Goal: Find specific page/section: Find specific page/section

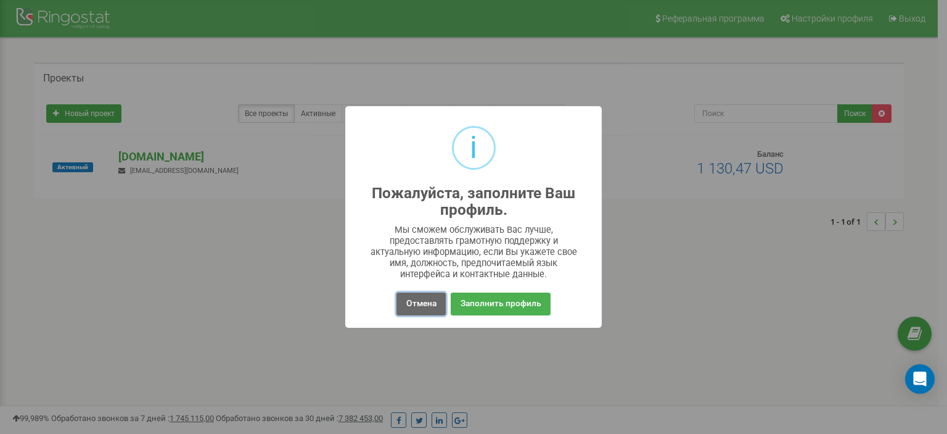
click at [424, 303] on button "Отмена" at bounding box center [421, 303] width 49 height 23
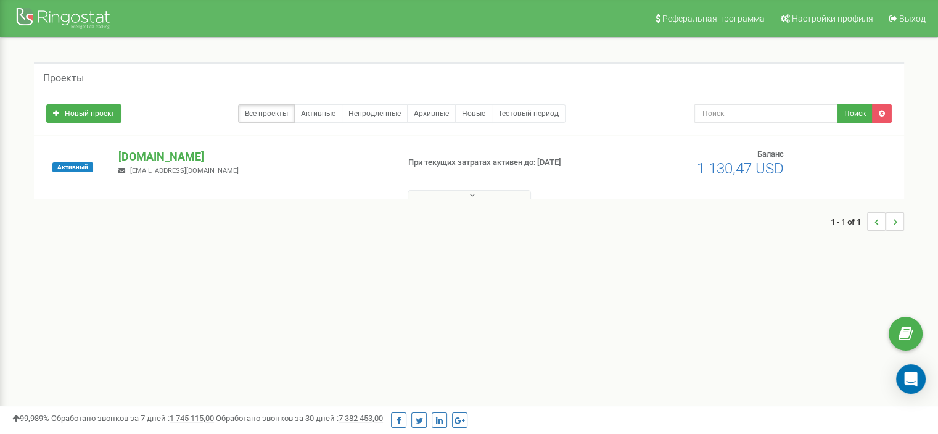
click at [619, 85] on div "Проекты" at bounding box center [469, 77] width 870 height 30
click at [486, 194] on button at bounding box center [469, 194] width 123 height 9
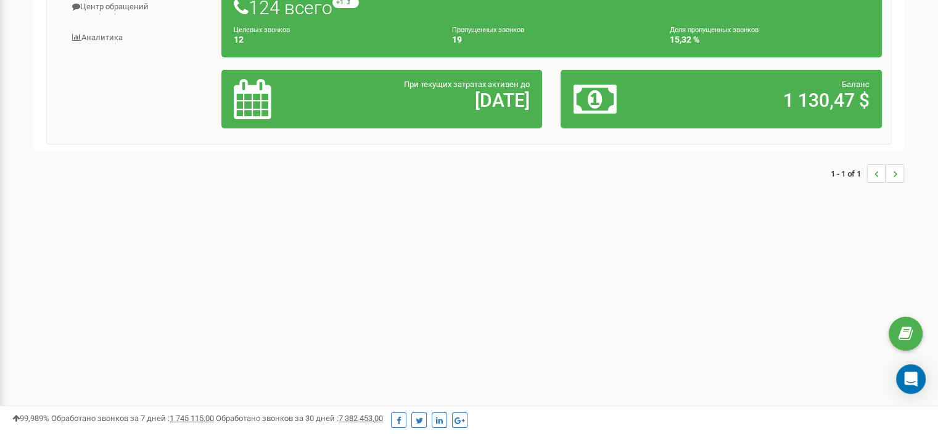
scroll to position [183, 0]
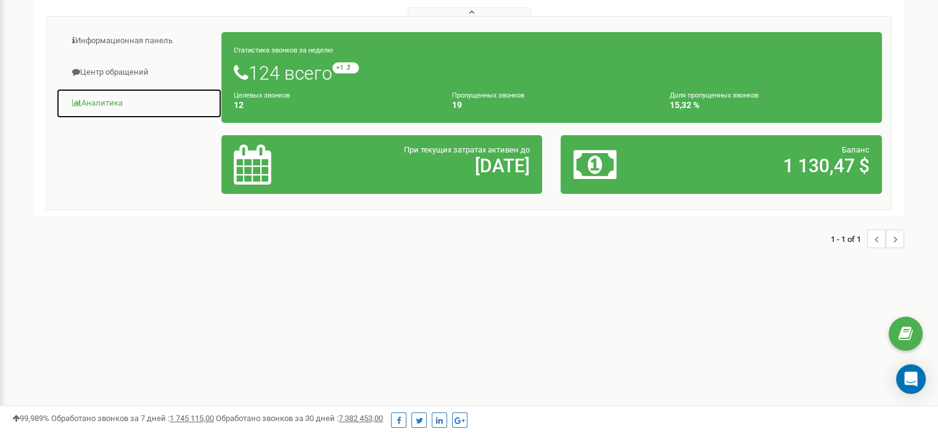
click at [104, 105] on link "Аналитика" at bounding box center [139, 103] width 166 height 30
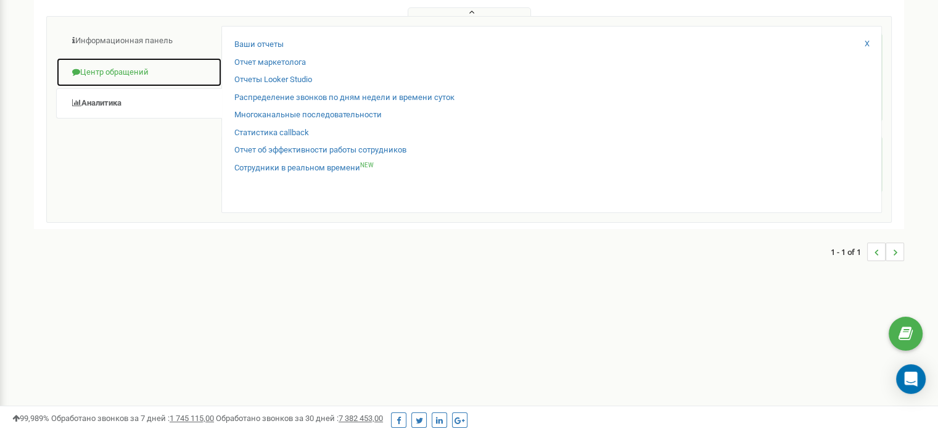
click at [131, 62] on link "Центр обращений" at bounding box center [139, 72] width 166 height 30
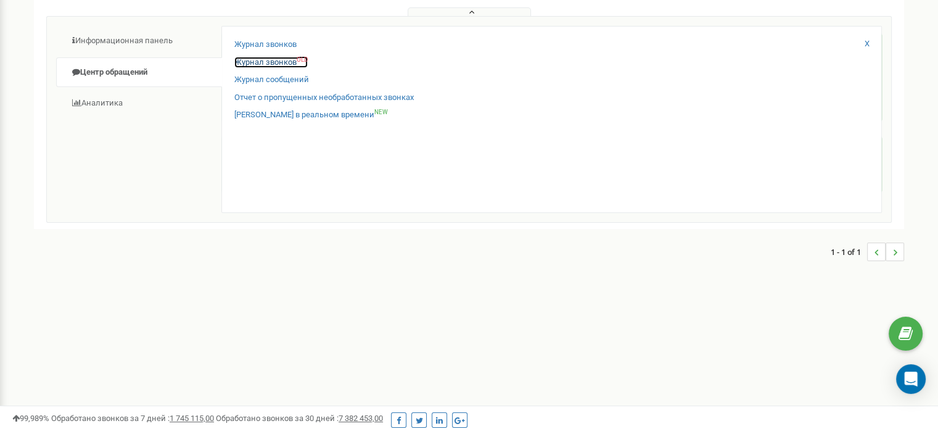
click at [292, 63] on link "Журнал звонков OLD" at bounding box center [270, 63] width 73 height 12
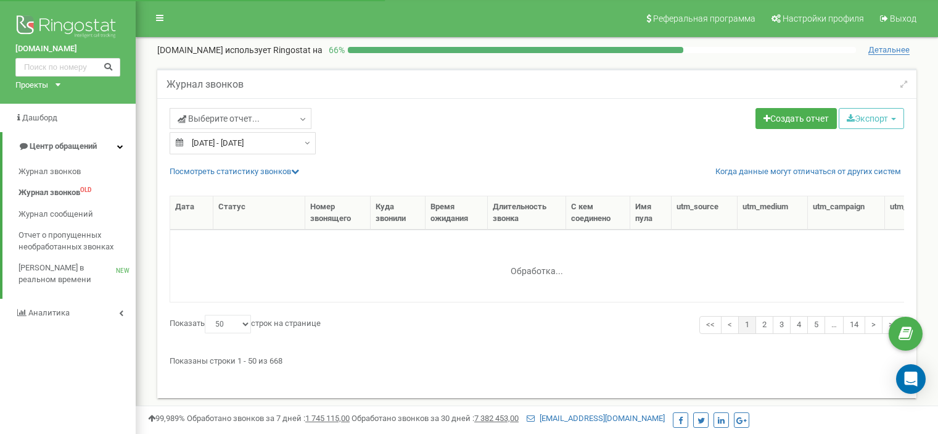
select select "50"
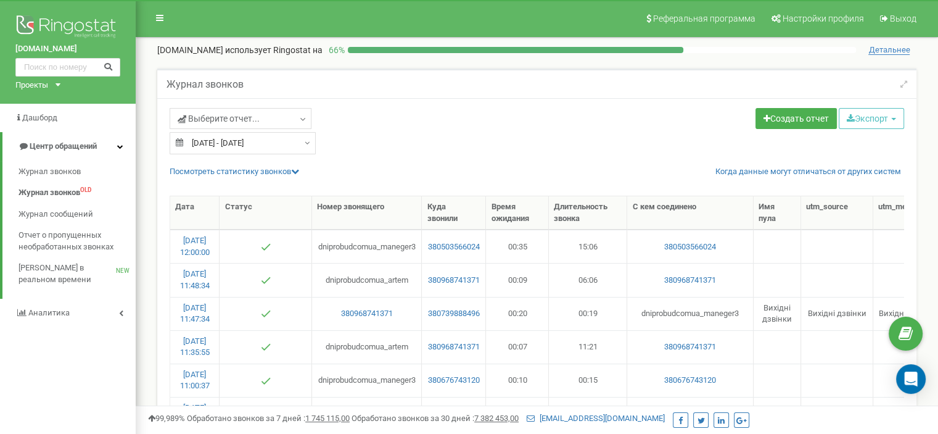
click at [741, 88] on div "Журнал звонков" at bounding box center [536, 83] width 759 height 30
